Goal: Find specific page/section: Find specific page/section

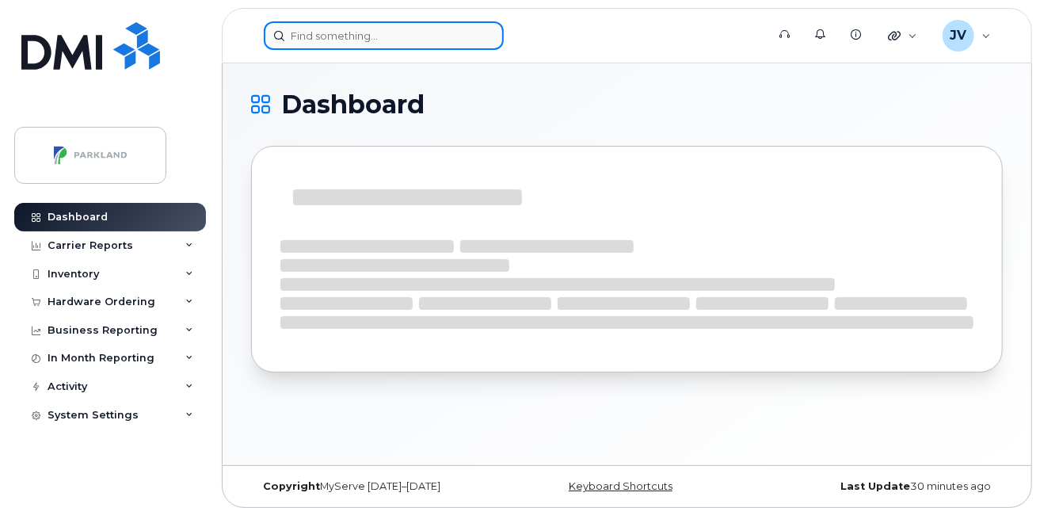
click at [346, 36] on input at bounding box center [384, 35] width 240 height 29
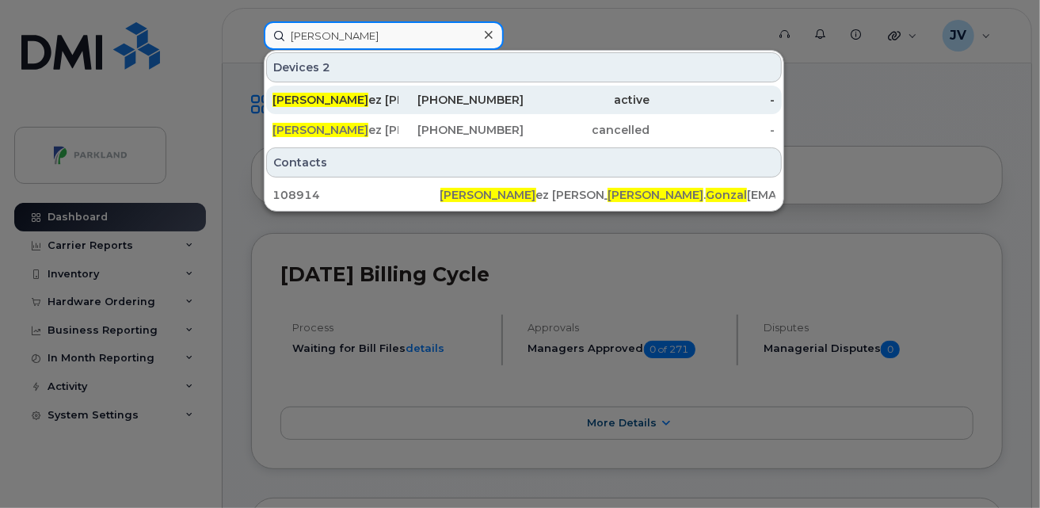
type input "[PERSON_NAME]"
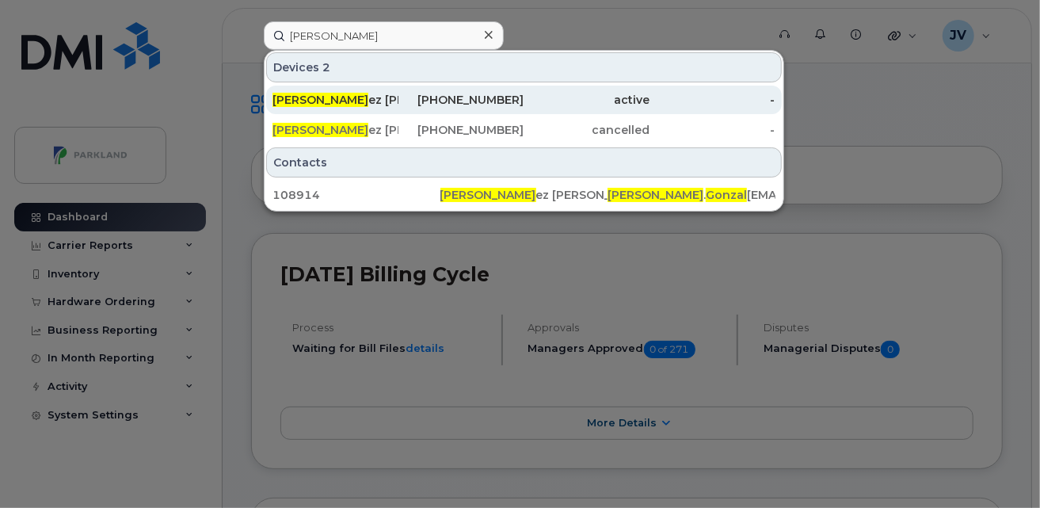
click at [357, 98] on div "[PERSON_NAME] ez [PERSON_NAME]" at bounding box center [335, 100] width 126 height 16
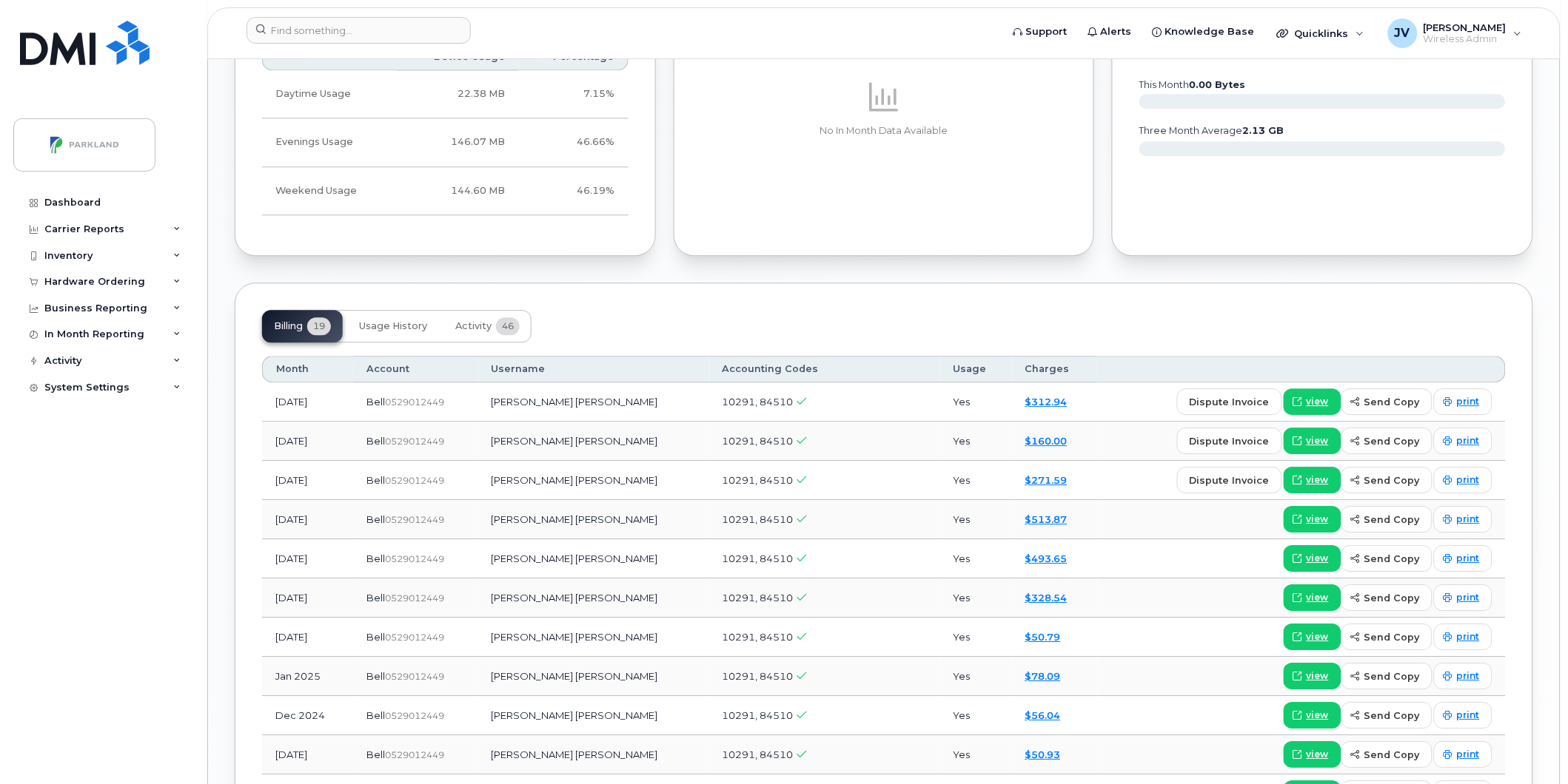
scroll to position [1150, 0]
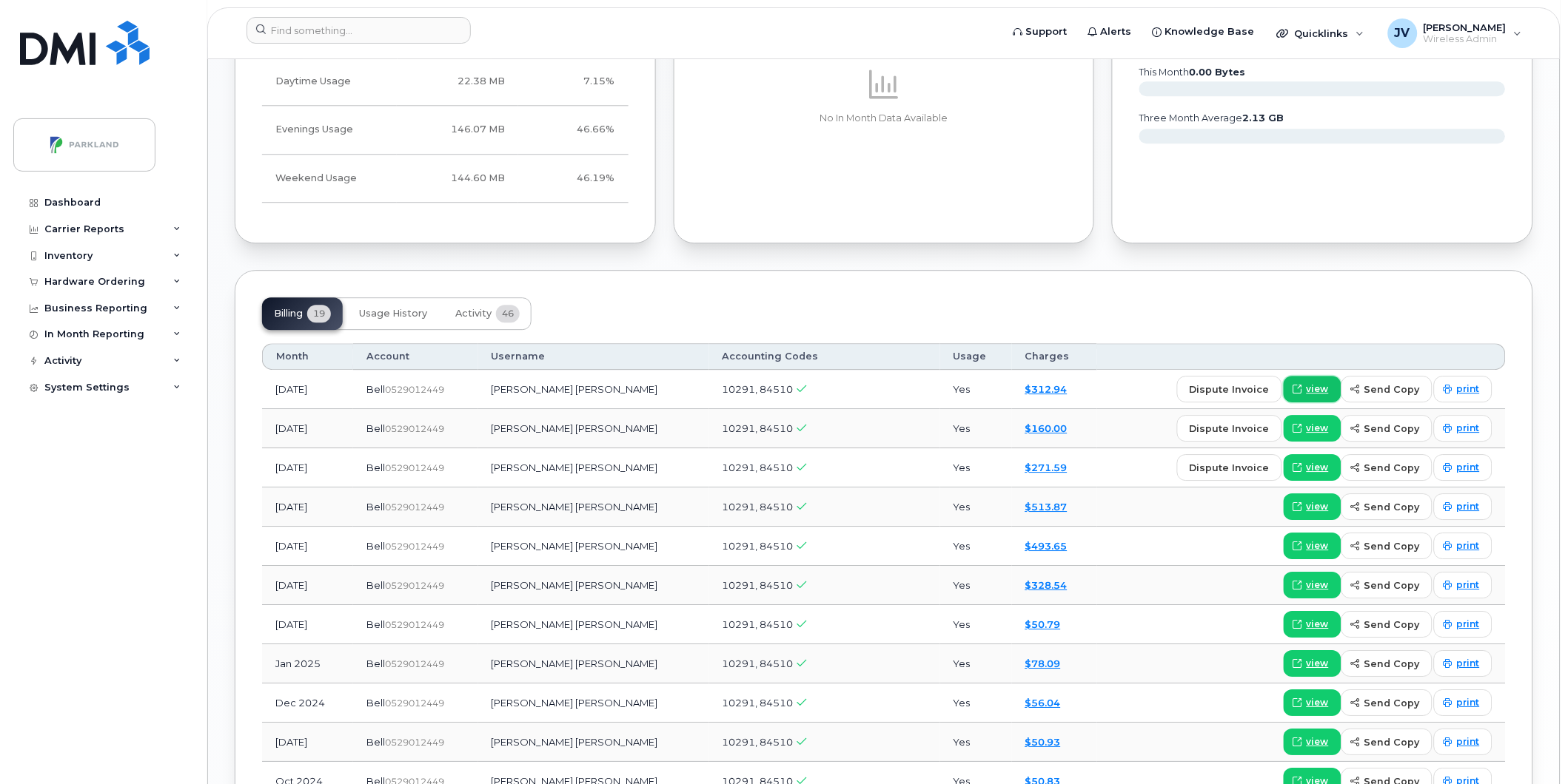
click at [971, 390] on span "view" at bounding box center [1318, 389] width 22 height 13
